Goal: Information Seeking & Learning: Learn about a topic

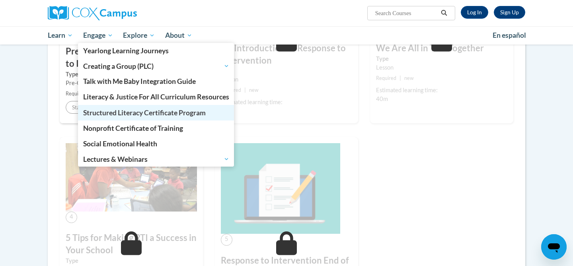
scroll to position [47, 0]
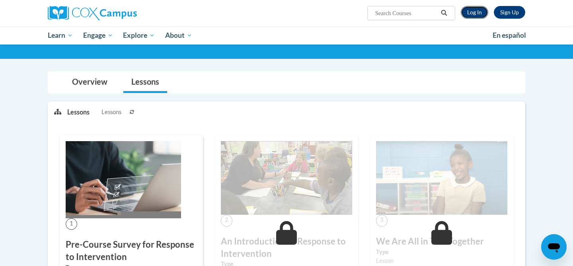
click at [481, 12] on link "Log In" at bounding box center [474, 12] width 27 height 13
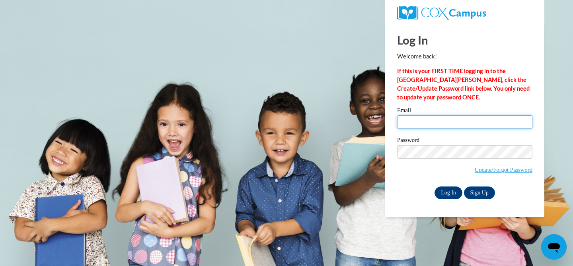
type input "[EMAIL_ADDRESS][DOMAIN_NAME]"
click at [439, 195] on input "Log In" at bounding box center [449, 193] width 28 height 13
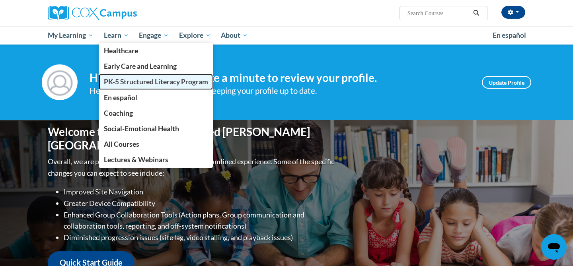
click at [131, 86] on span "PK-5 Structured Literacy Program" at bounding box center [156, 82] width 104 height 8
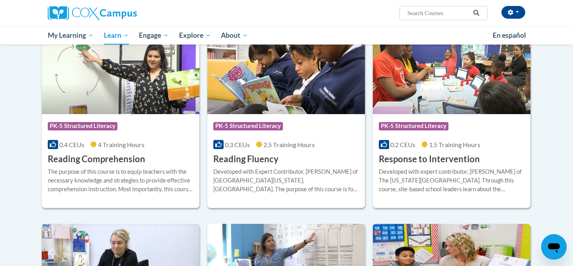
scroll to position [687, 0]
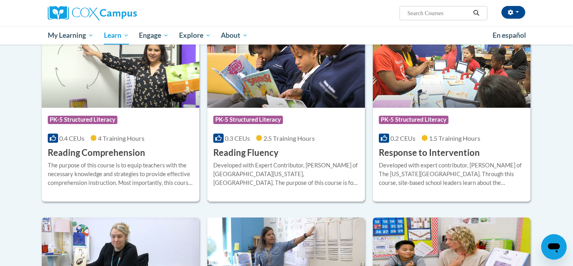
click at [303, 141] on span "2.5 Training Hours" at bounding box center [289, 139] width 51 height 8
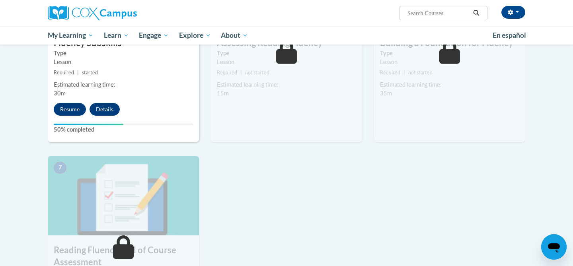
scroll to position [456, 0]
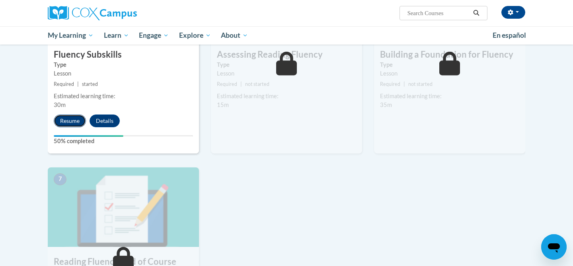
click at [74, 125] on button "Resume" at bounding box center [70, 121] width 32 height 13
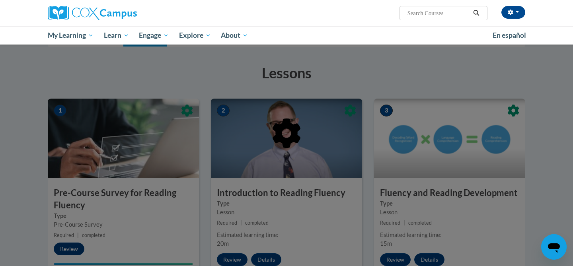
scroll to position [108, 0]
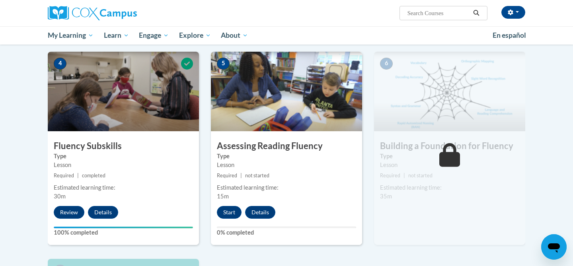
scroll to position [365, 0]
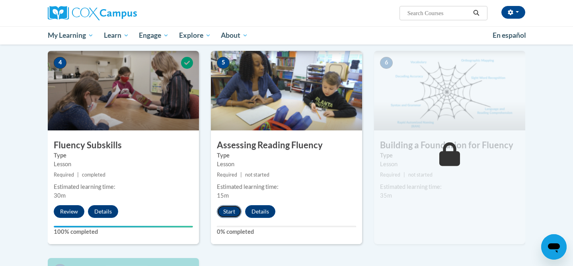
click at [225, 216] on button "Start" at bounding box center [229, 211] width 25 height 13
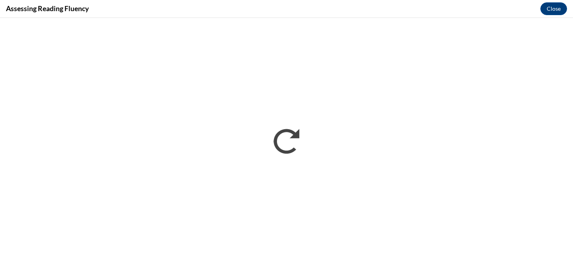
scroll to position [0, 0]
